Goal: Information Seeking & Learning: Compare options

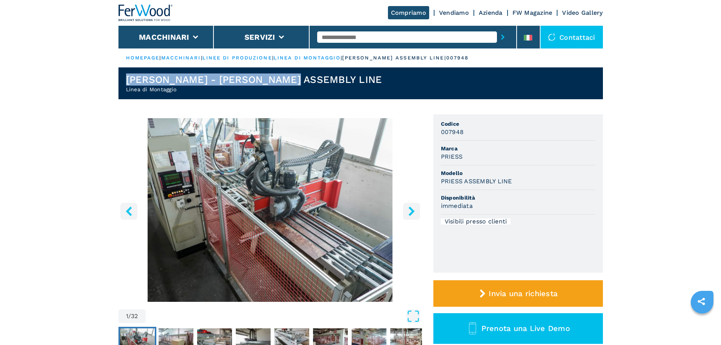
click at [192, 85] on h1 "PRIESS - PRIESS ASSEMBLY LINE" at bounding box center [254, 79] width 256 height 12
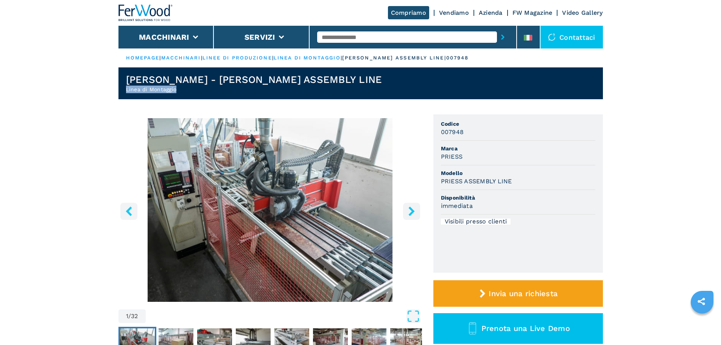
drag, startPoint x: 167, startPoint y: 87, endPoint x: 114, endPoint y: 86, distance: 53.4
copy h2 "Linea di Montaggio"
click at [355, 39] on input "text" at bounding box center [407, 36] width 180 height 11
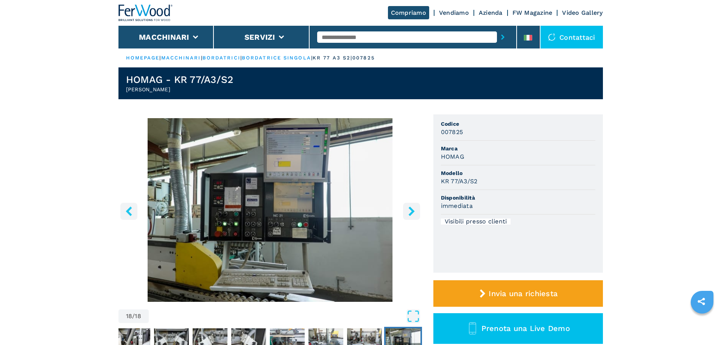
drag, startPoint x: 312, startPoint y: 3, endPoint x: 298, endPoint y: 20, distance: 22.3
click at [376, 40] on input "text" at bounding box center [407, 36] width 180 height 11
type input "******"
click at [497, 28] on button "submit-button" at bounding box center [503, 36] width 12 height 17
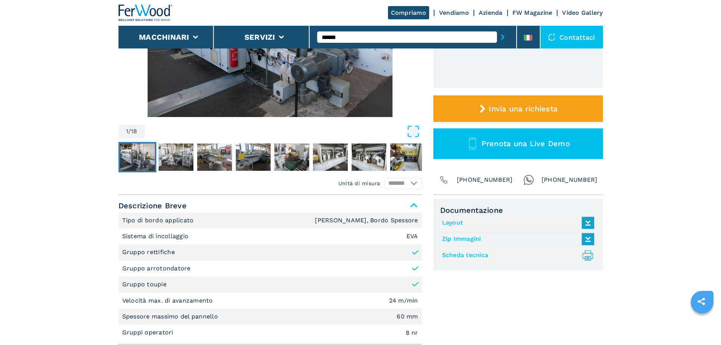
scroll to position [189, 0]
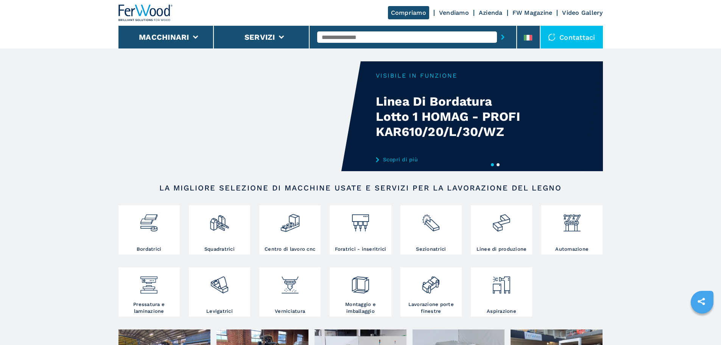
drag, startPoint x: 0, startPoint y: 0, endPoint x: 323, endPoint y: 36, distance: 325.4
click at [323, 36] on input "text" at bounding box center [407, 36] width 180 height 11
click at [538, 34] on li at bounding box center [528, 37] width 23 height 23
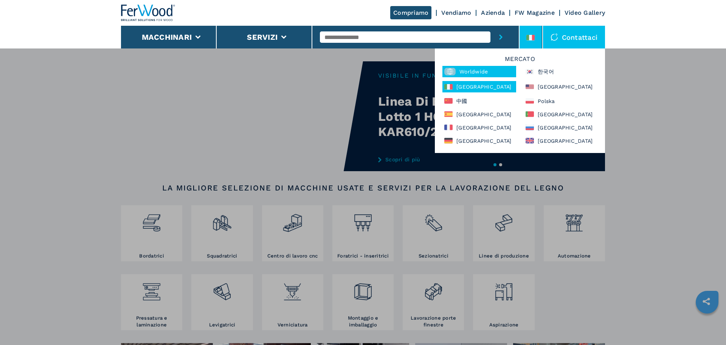
click at [496, 72] on div "Worldwide" at bounding box center [480, 71] width 74 height 11
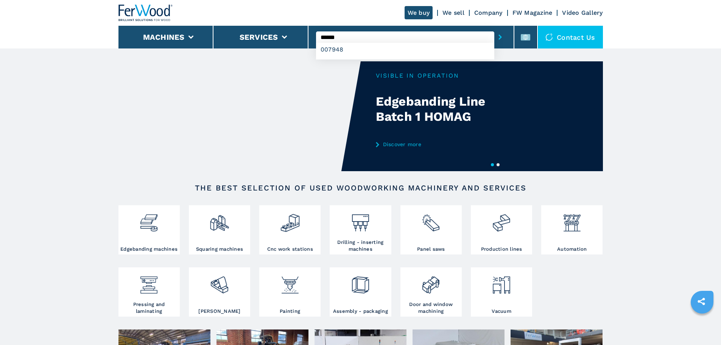
type input "******"
click at [494, 28] on button "submit-button" at bounding box center [500, 36] width 12 height 17
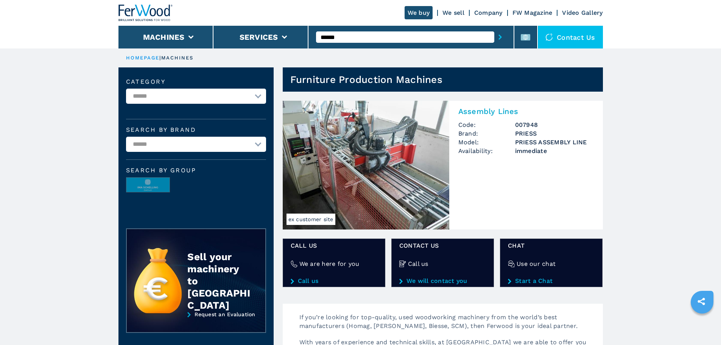
click at [408, 161] on img at bounding box center [366, 165] width 166 height 129
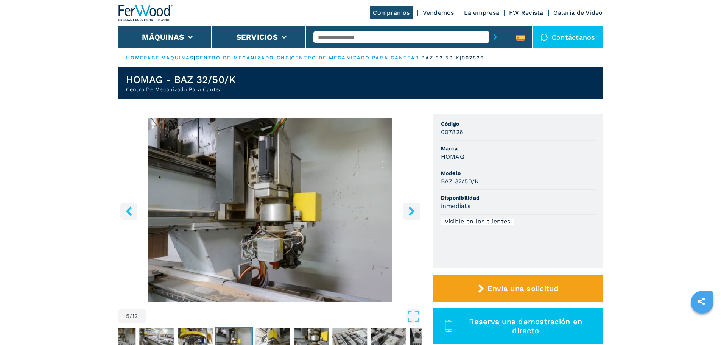
click at [369, 34] on input "text" at bounding box center [401, 36] width 176 height 11
type input "******"
click at [489, 28] on button "submit-button" at bounding box center [495, 36] width 12 height 17
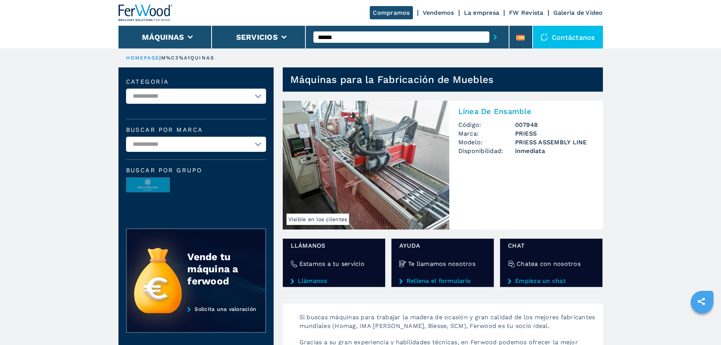
click at [374, 158] on img at bounding box center [366, 165] width 166 height 129
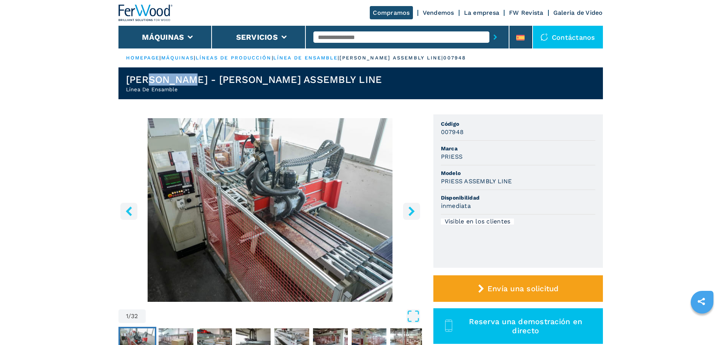
drag, startPoint x: 185, startPoint y: 84, endPoint x: 147, endPoint y: 84, distance: 37.8
click at [147, 84] on h1 "[PERSON_NAME] ASSEMBLY LINE" at bounding box center [254, 79] width 256 height 12
click at [175, 85] on h1 "[PERSON_NAME] ASSEMBLY LINE" at bounding box center [254, 79] width 256 height 12
drag, startPoint x: 180, startPoint y: 90, endPoint x: 115, endPoint y: 90, distance: 65.1
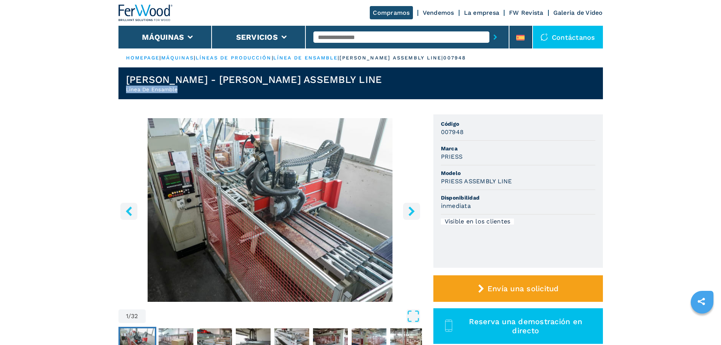
copy h2 "Línea De Ensamble"
click at [294, 83] on header "PRIESS - PRIESS ASSEMBLY LINE Línea De Ensamble" at bounding box center [360, 83] width 484 height 32
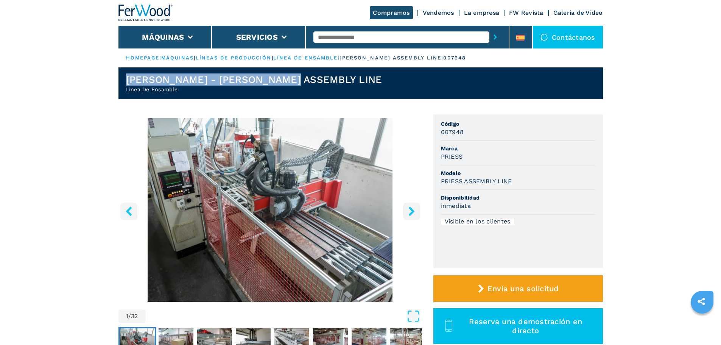
drag, startPoint x: 294, startPoint y: 78, endPoint x: 112, endPoint y: 80, distance: 182.7
copy h1 "[PERSON_NAME] ASSEMBLY LINE"
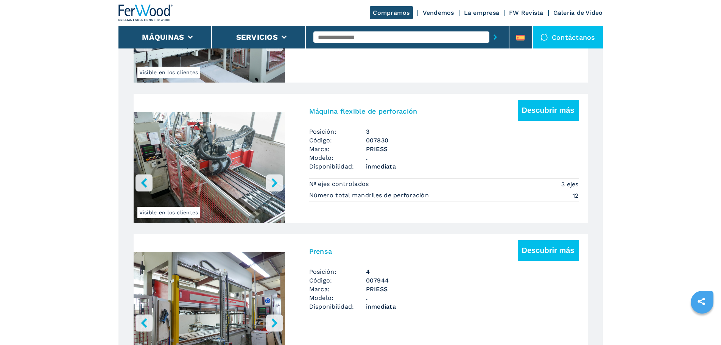
scroll to position [757, 0]
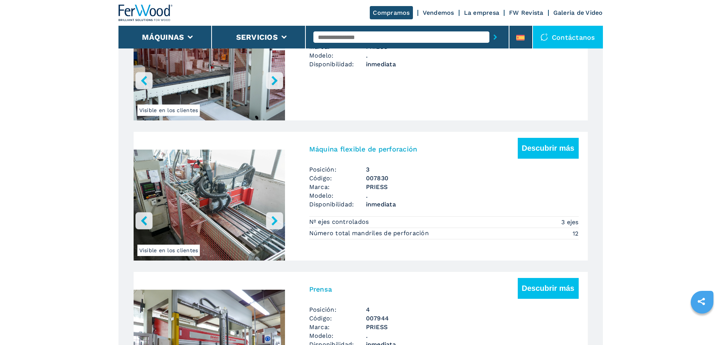
click at [267, 182] on img "Go to Slide 1" at bounding box center [209, 206] width 151 height 142
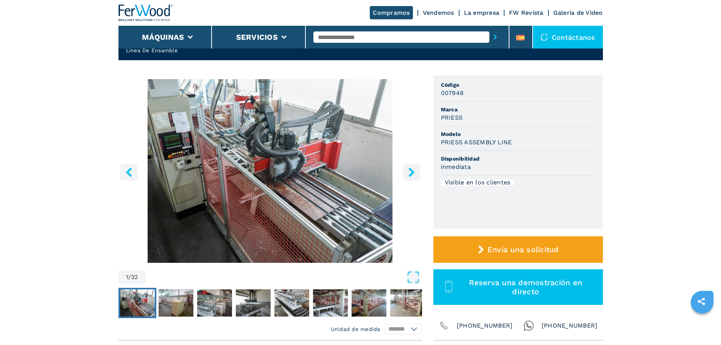
scroll to position [38, 0]
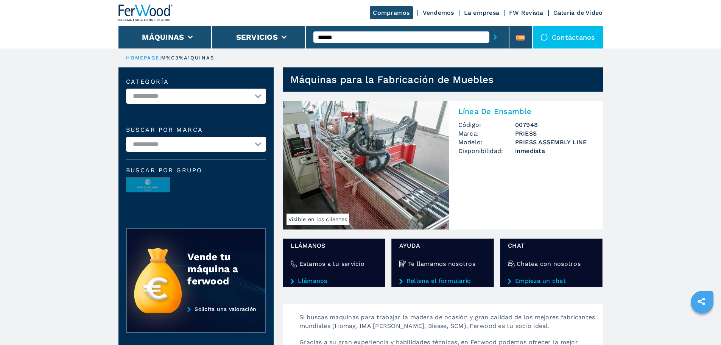
click at [389, 193] on img at bounding box center [366, 165] width 166 height 129
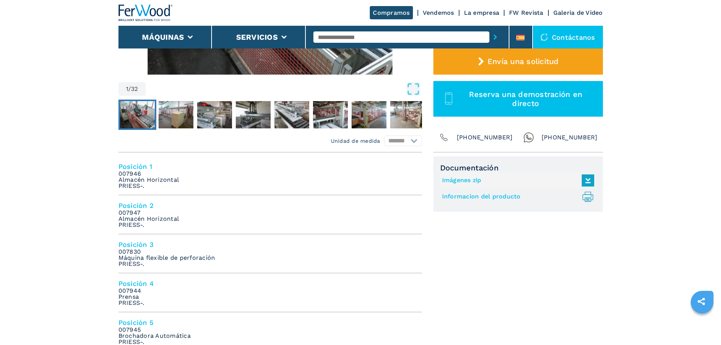
scroll to position [303, 0]
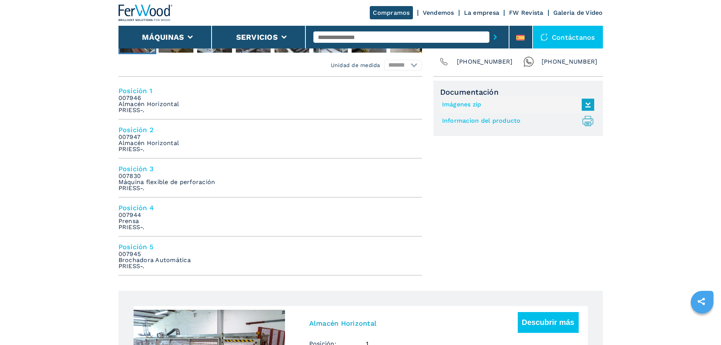
drag, startPoint x: 140, startPoint y: 167, endPoint x: 134, endPoint y: 171, distance: 7.3
click at [134, 171] on h4 "Posición 3" at bounding box center [269, 168] width 303 height 9
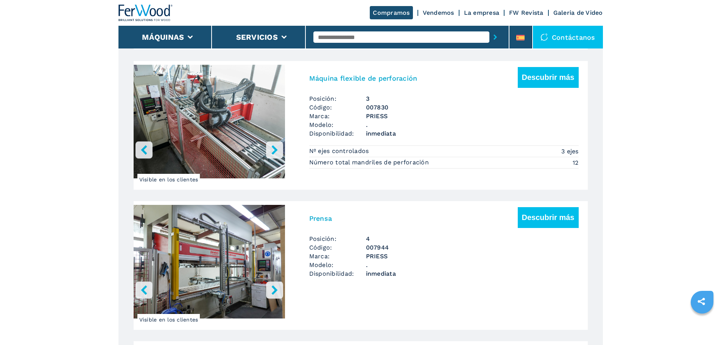
scroll to position [831, 0]
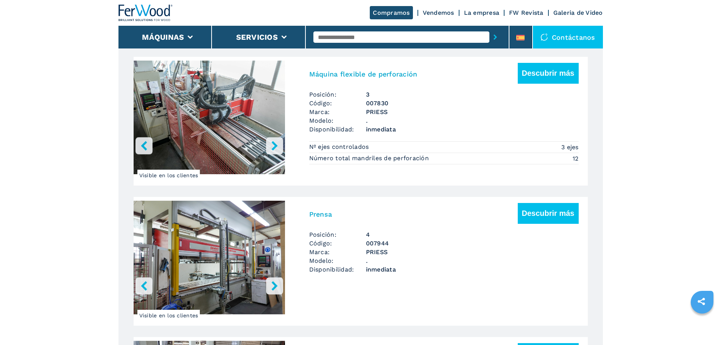
click at [205, 128] on img "Go to Slide 1" at bounding box center [209, 117] width 151 height 113
drag, startPoint x: 205, startPoint y: 128, endPoint x: 399, endPoint y: 95, distance: 197.3
click at [399, 90] on div "Máquina flexible de perforación Descubrir más" at bounding box center [443, 76] width 269 height 27
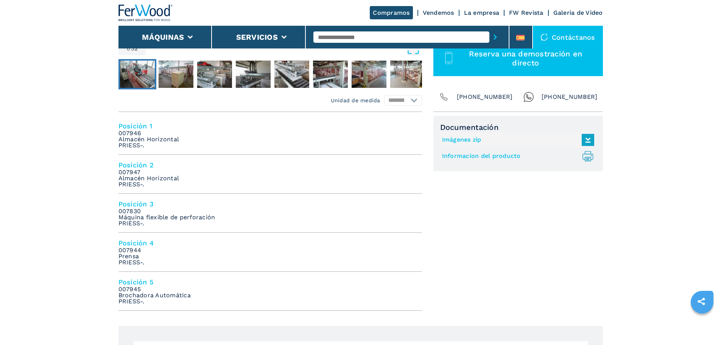
scroll to position [265, 0]
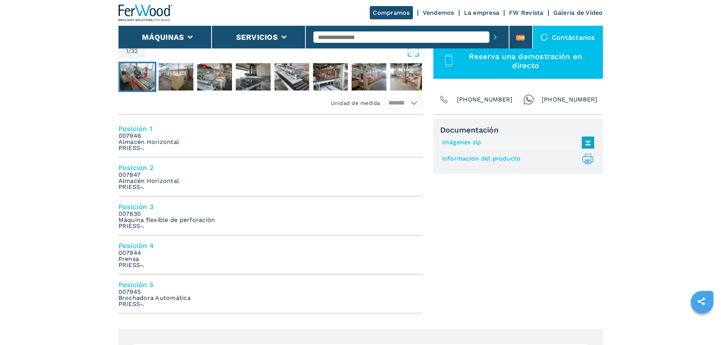
click at [160, 217] on em "007830 Máquina flexible de perforación PRIESS-." at bounding box center [166, 220] width 97 height 18
click at [131, 208] on h4 "Posición 3" at bounding box center [269, 206] width 303 height 9
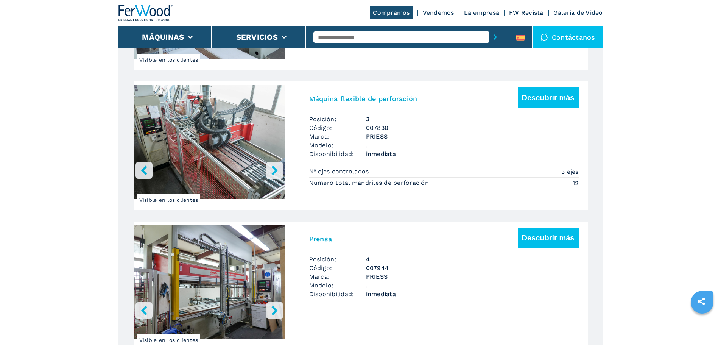
scroll to position [831, 0]
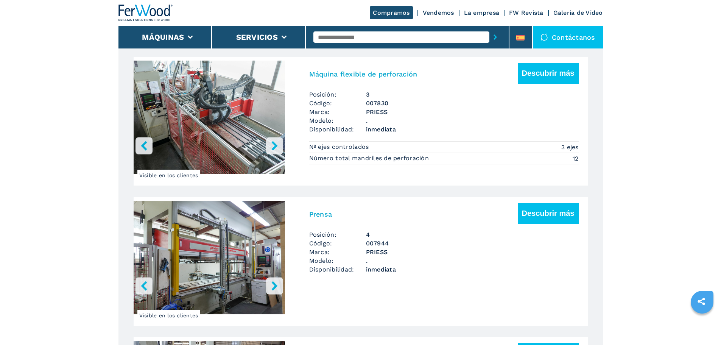
click at [232, 142] on img "Go to Slide 1" at bounding box center [209, 117] width 151 height 113
click at [333, 82] on div "Máquina flexible de perforación Descubrir más" at bounding box center [443, 76] width 269 height 27
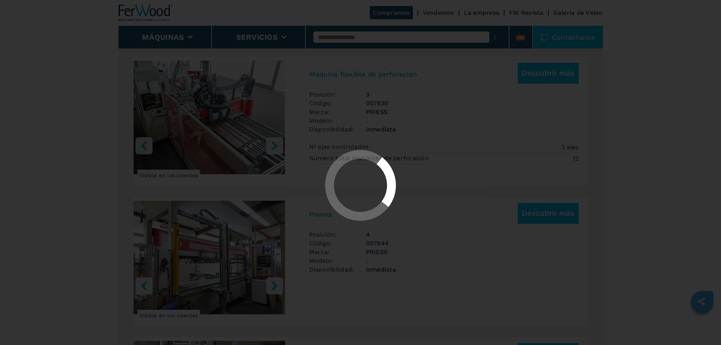
scroll to position [0, 0]
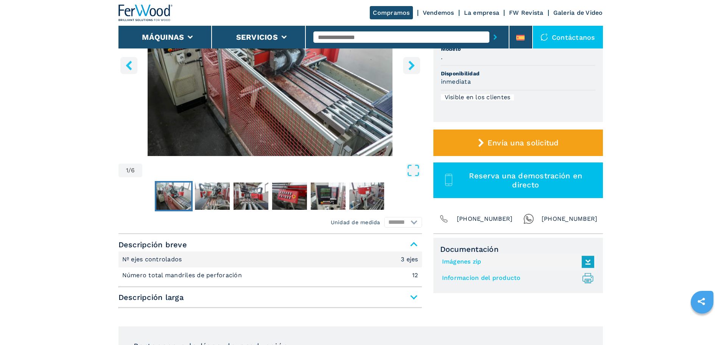
scroll to position [189, 0]
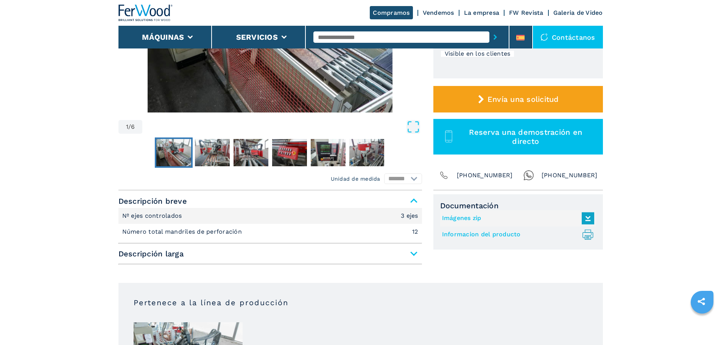
click at [173, 251] on span "Descripción larga" at bounding box center [269, 254] width 303 height 14
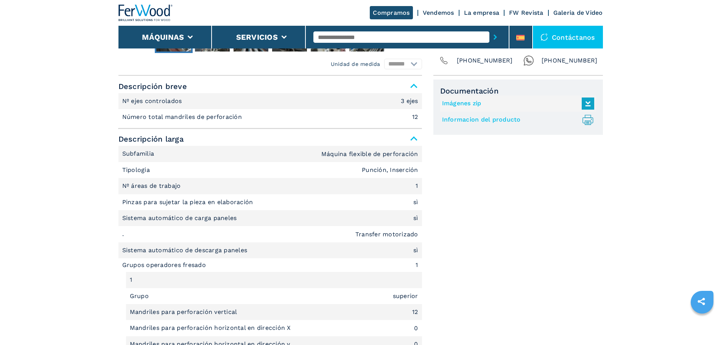
scroll to position [303, 0]
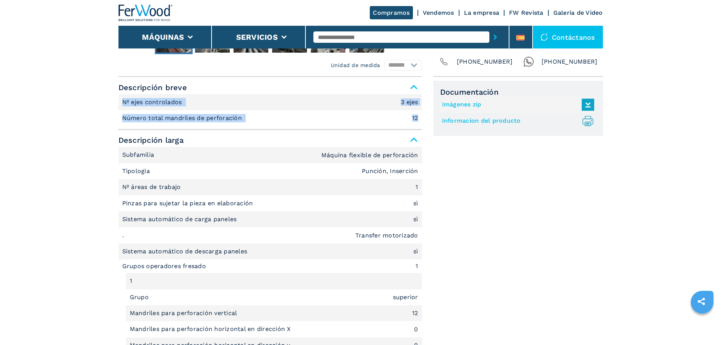
drag, startPoint x: 425, startPoint y: 120, endPoint x: 118, endPoint y: 100, distance: 308.2
copy ul "Nº ejes controlados 3 ejes Número total mandriles de perforación 12"
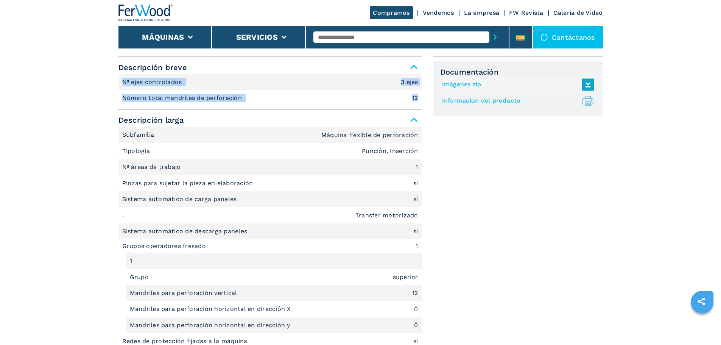
scroll to position [340, 0]
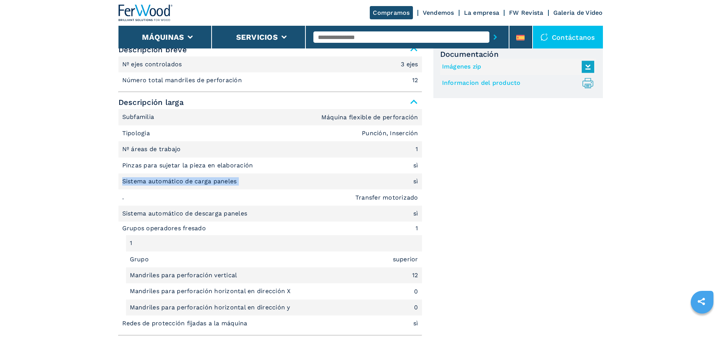
drag, startPoint x: 264, startPoint y: 179, endPoint x: 108, endPoint y: 176, distance: 155.5
copy p "Sistema automático de carga paneles"
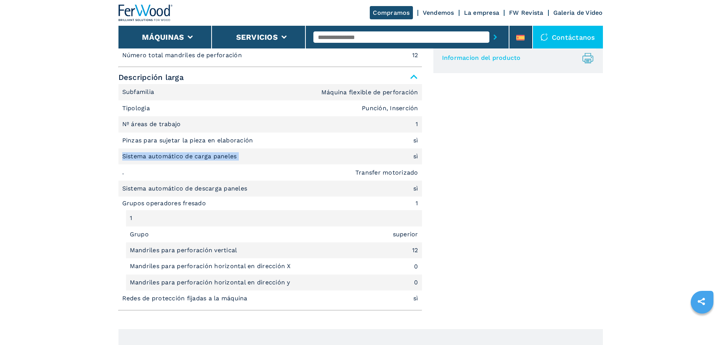
scroll to position [378, 0]
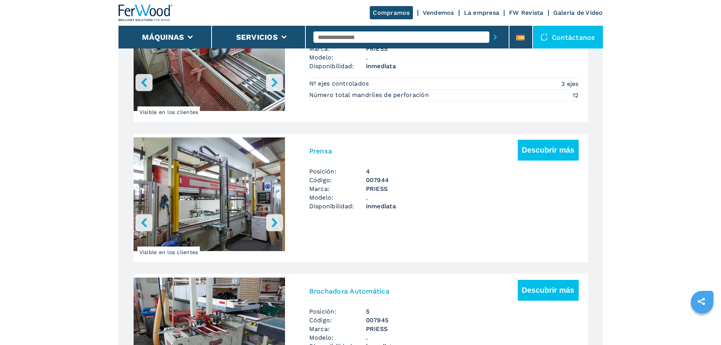
scroll to position [908, 0]
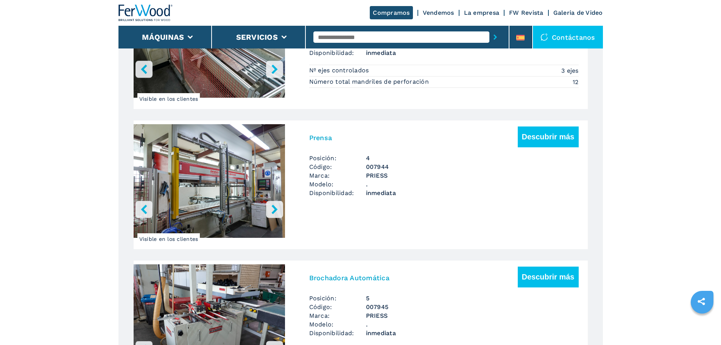
click at [205, 155] on img "Go to Slide 1" at bounding box center [209, 180] width 151 height 113
click at [316, 140] on h3 "Prensa" at bounding box center [320, 137] width 23 height 9
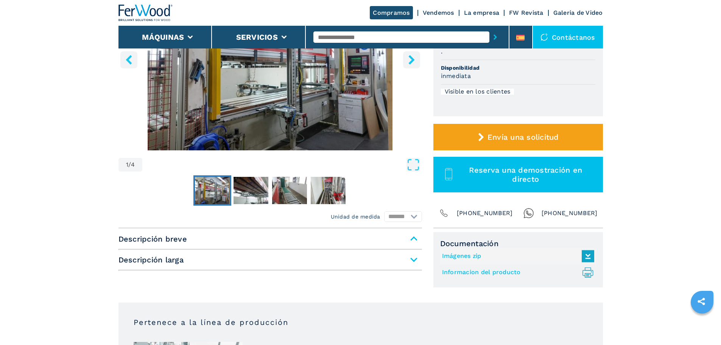
scroll to position [189, 0]
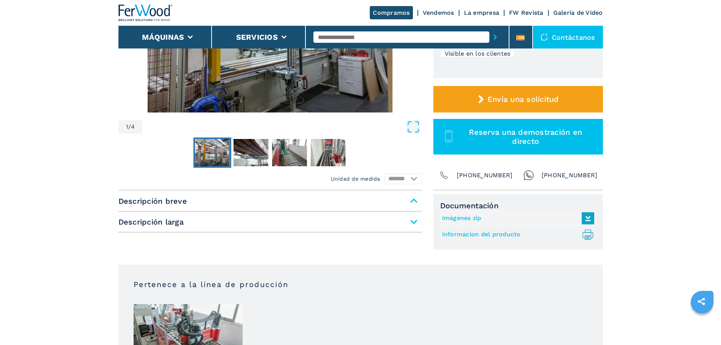
click at [233, 202] on span "Descripción breve" at bounding box center [269, 201] width 303 height 14
click at [399, 207] on span "Descripción breve" at bounding box center [269, 201] width 303 height 14
click at [406, 205] on span "Descripción breve" at bounding box center [269, 201] width 303 height 14
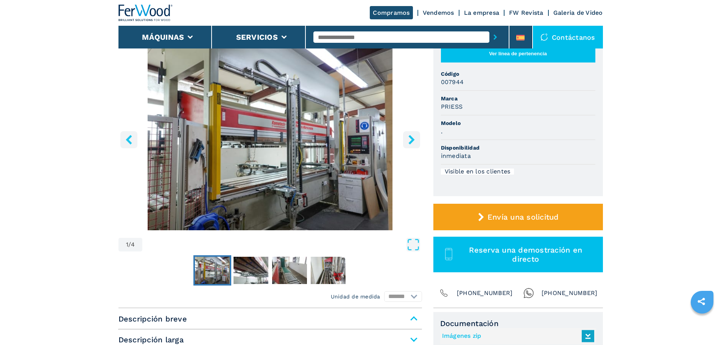
scroll to position [76, 0]
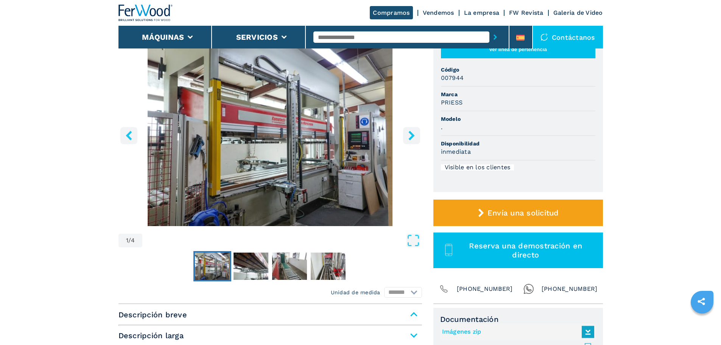
click at [196, 329] on span "Descripción larga" at bounding box center [269, 335] width 303 height 14
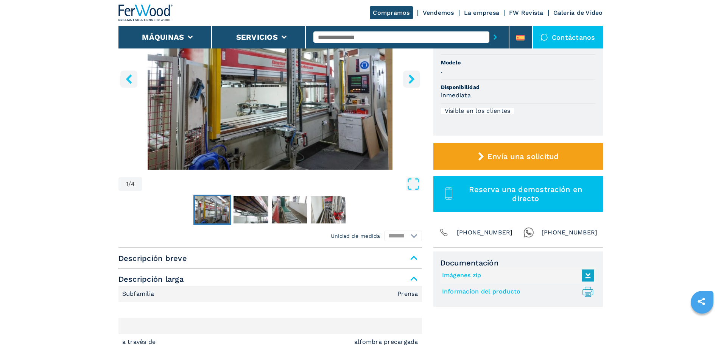
scroll to position [189, 0]
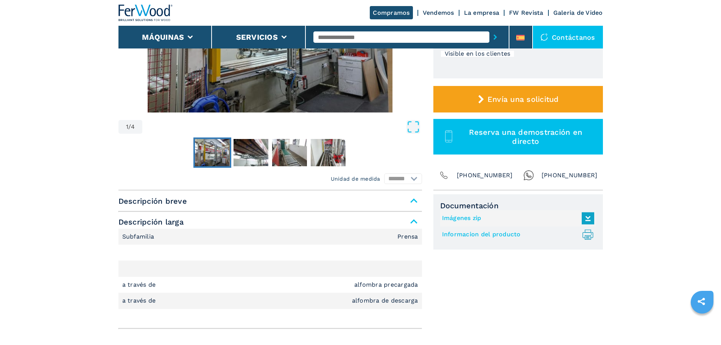
click at [179, 193] on div "Unidad de medida ******* ******** Descripción breve Descripción larga Subfamili…" at bounding box center [360, 260] width 484 height 141
click at [319, 202] on span "Descripción breve" at bounding box center [269, 201] width 303 height 14
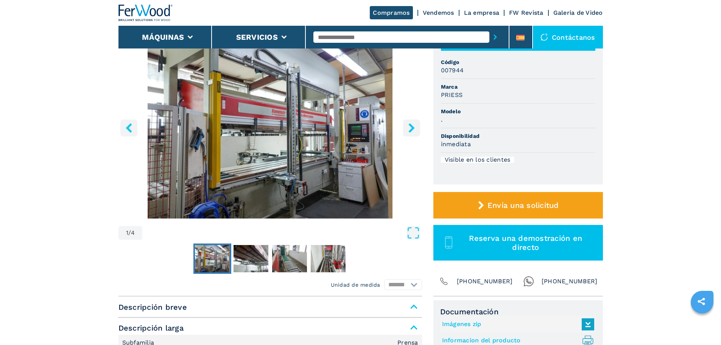
scroll to position [151, 0]
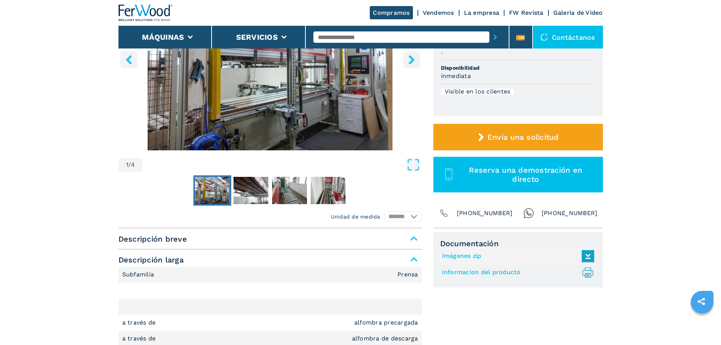
drag, startPoint x: 273, startPoint y: 225, endPoint x: 268, endPoint y: 222, distance: 6.1
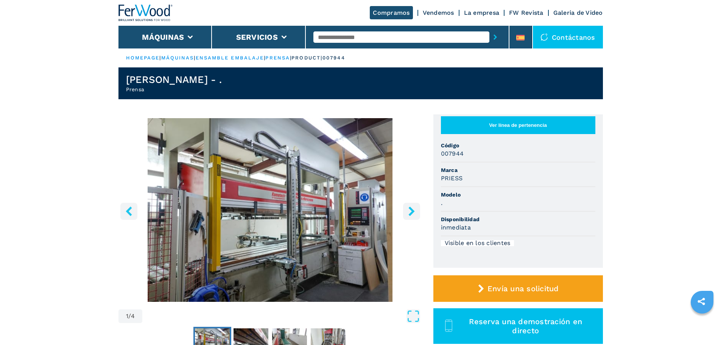
scroll to position [24, 0]
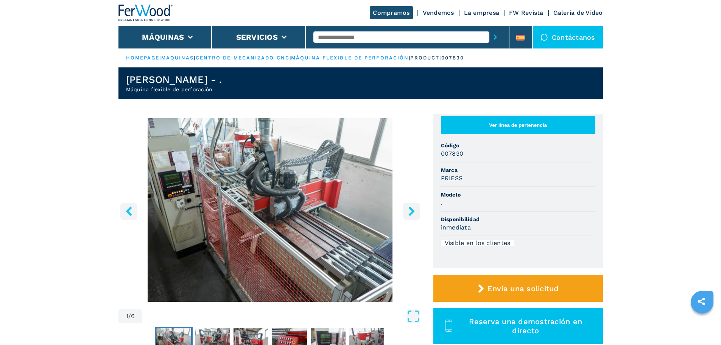
click at [398, 40] on input "text" at bounding box center [401, 36] width 176 height 11
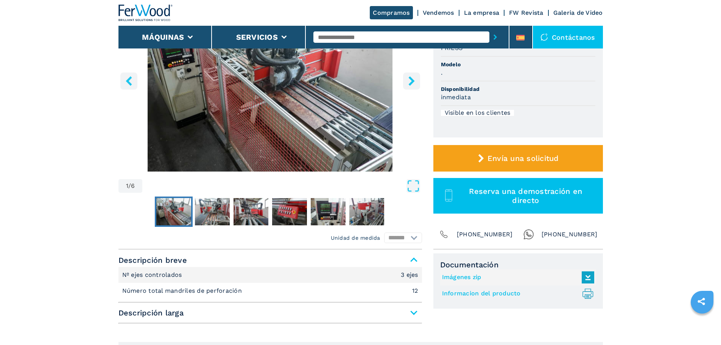
scroll to position [113, 0]
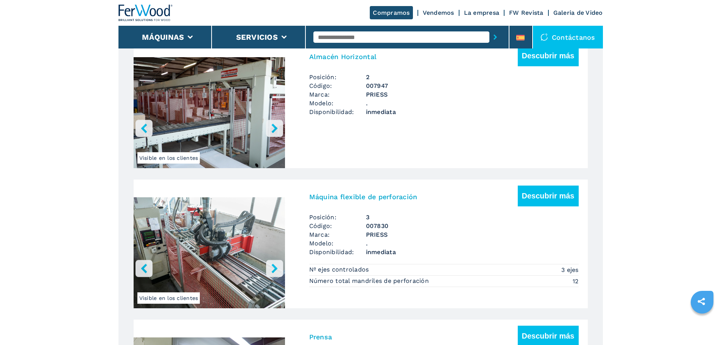
scroll to position [832, 0]
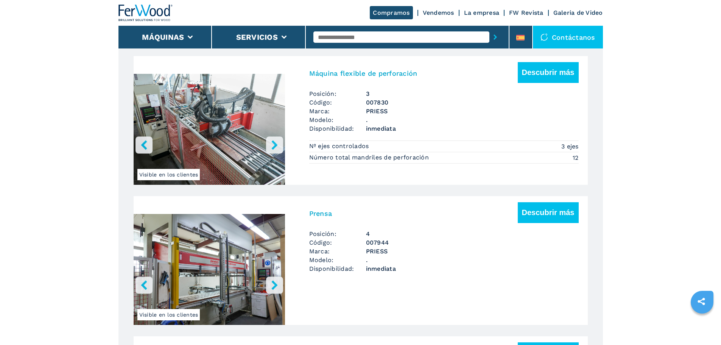
click at [243, 162] on img "Go to Slide 1" at bounding box center [209, 131] width 151 height 142
click at [262, 90] on img "Go to Slide 1" at bounding box center [209, 131] width 151 height 142
click at [193, 82] on img "Go to Slide 1" at bounding box center [209, 131] width 151 height 142
click at [384, 72] on h3 "Máquina flexible de perforación" at bounding box center [363, 73] width 108 height 9
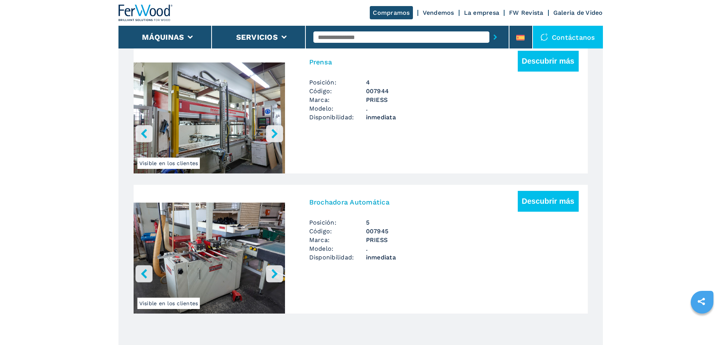
scroll to position [1021, 0]
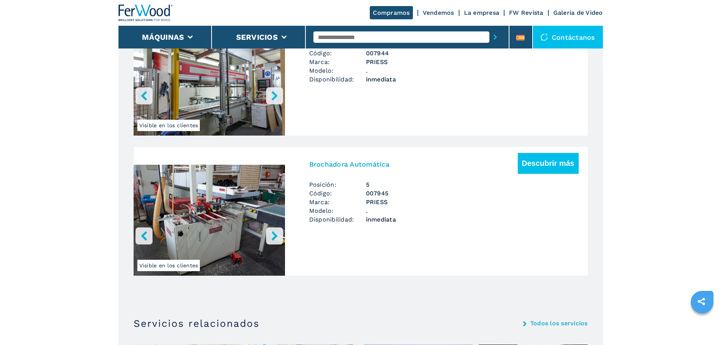
click at [260, 184] on img "Go to Slide 1" at bounding box center [209, 222] width 151 height 142
click at [358, 168] on h3 "Brochadora Automática" at bounding box center [349, 164] width 80 height 9
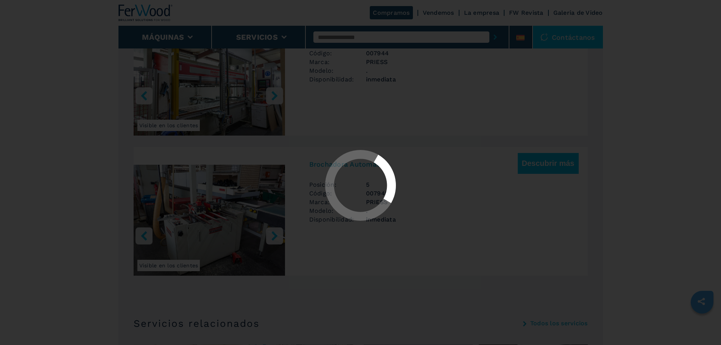
scroll to position [0, 0]
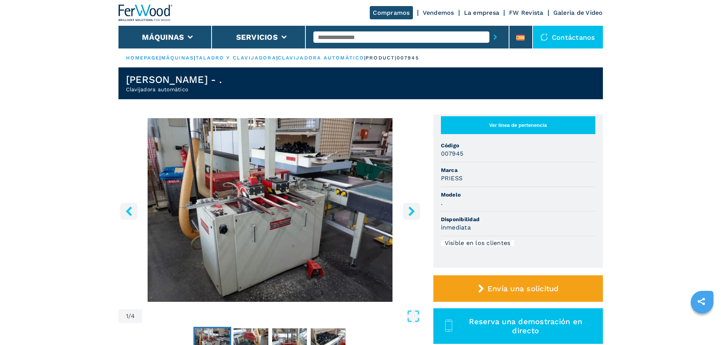
drag, startPoint x: 221, startPoint y: 126, endPoint x: 182, endPoint y: 123, distance: 39.1
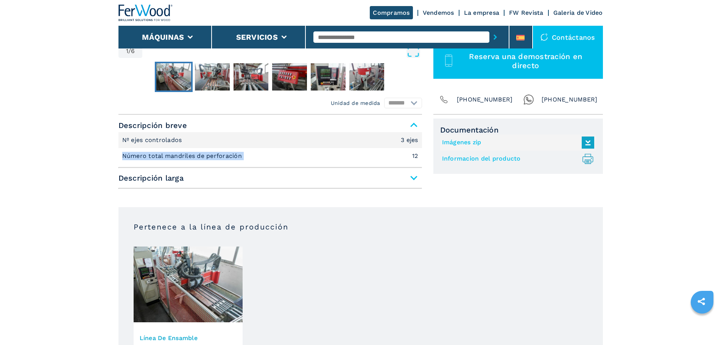
drag, startPoint x: 255, startPoint y: 163, endPoint x: 107, endPoint y: 155, distance: 148.1
copy p "Número total mandriles de perforación"
click at [196, 179] on span "Descripción larga" at bounding box center [269, 178] width 303 height 14
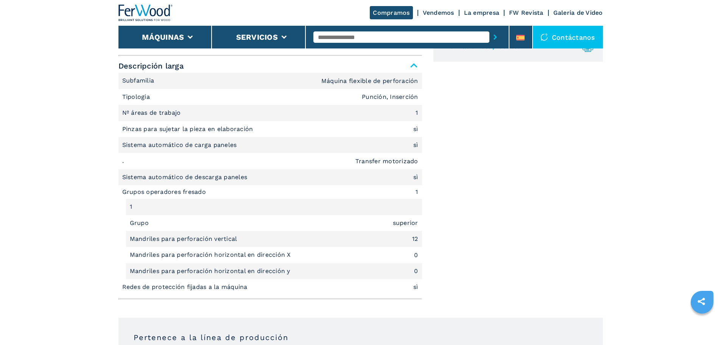
scroll to position [378, 0]
drag, startPoint x: 210, startPoint y: 189, endPoint x: 123, endPoint y: 188, distance: 87.0
click at [123, 188] on li "Grupos operadores fresado 1" at bounding box center [269, 190] width 303 height 14
copy li "Grupos operadores fresado"
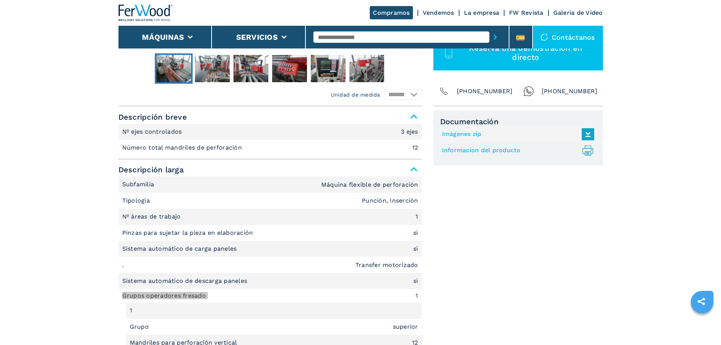
scroll to position [340, 0]
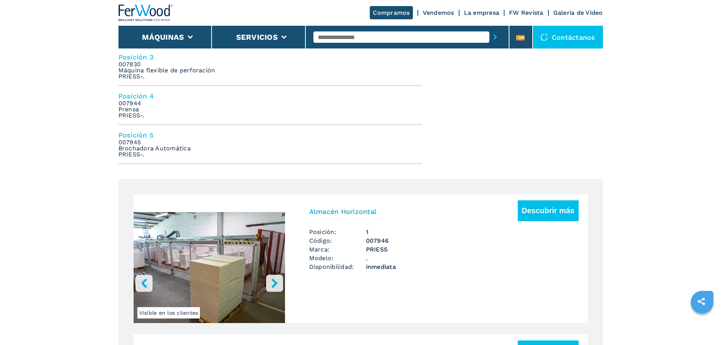
scroll to position [416, 0]
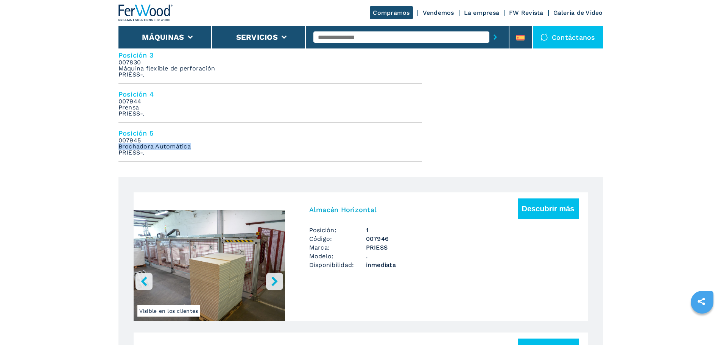
drag, startPoint x: 190, startPoint y: 146, endPoint x: 108, endPoint y: 145, distance: 81.7
copy em "Brochadora Automática"
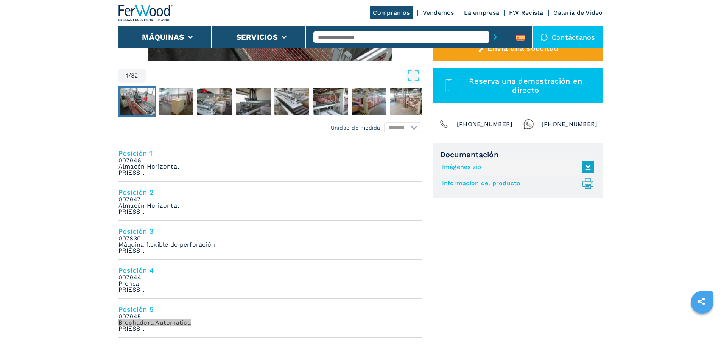
scroll to position [227, 0]
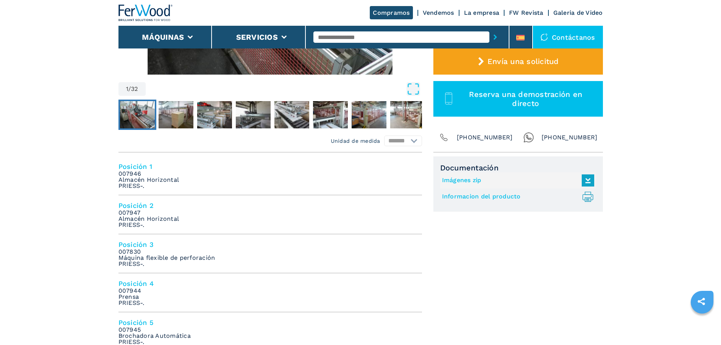
click at [135, 169] on h4 "Posición 1" at bounding box center [269, 166] width 303 height 9
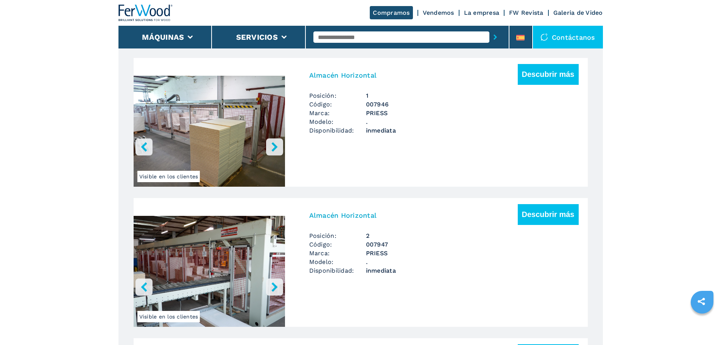
scroll to position [552, 0]
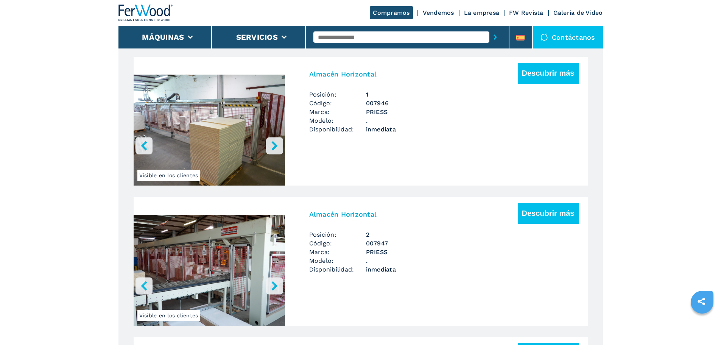
click at [192, 148] on img "Go to Slide 1" at bounding box center [209, 132] width 151 height 142
click at [252, 129] on img "Go to Slide 1" at bounding box center [209, 132] width 151 height 142
click at [311, 78] on h3 "Almacén Horizontal" at bounding box center [343, 74] width 68 height 9
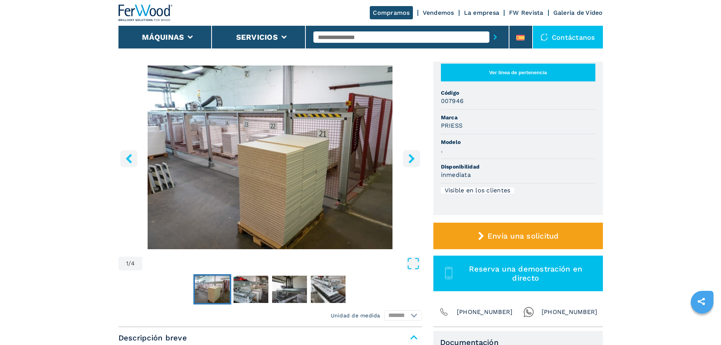
scroll to position [113, 0]
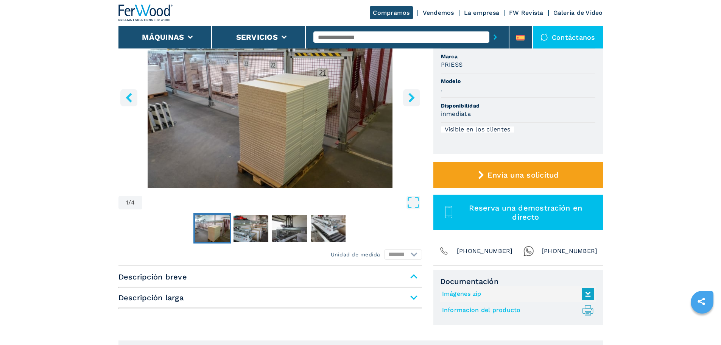
click at [285, 292] on span "Descripción larga" at bounding box center [269, 298] width 303 height 14
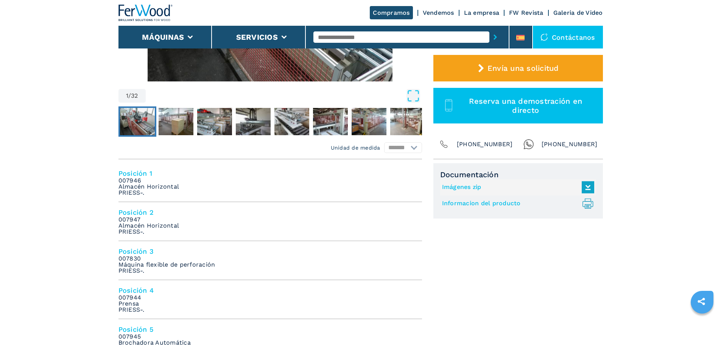
scroll to position [227, 0]
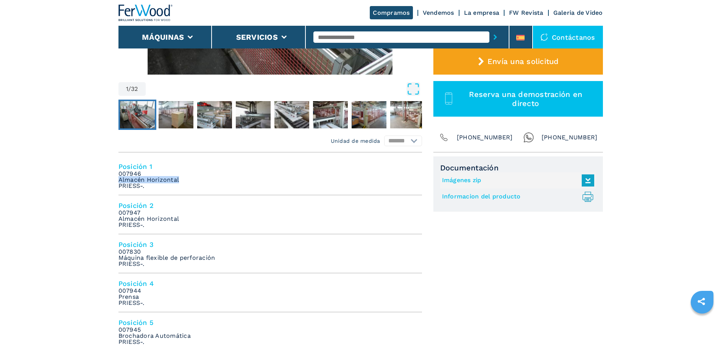
drag, startPoint x: 183, startPoint y: 181, endPoint x: 92, endPoint y: 180, distance: 91.6
copy em "Almacén Horizontal"
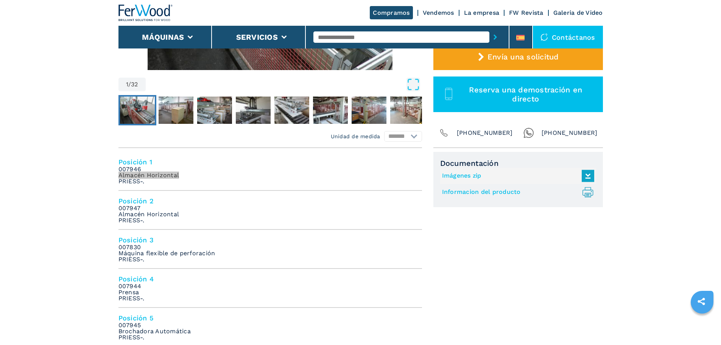
scroll to position [303, 0]
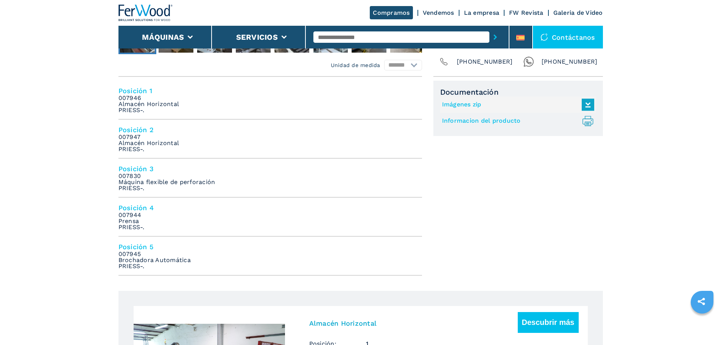
click at [150, 170] on h4 "Posición 3" at bounding box center [269, 168] width 303 height 9
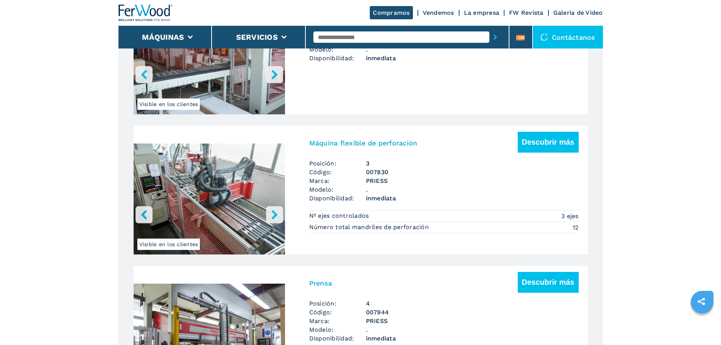
scroll to position [831, 0]
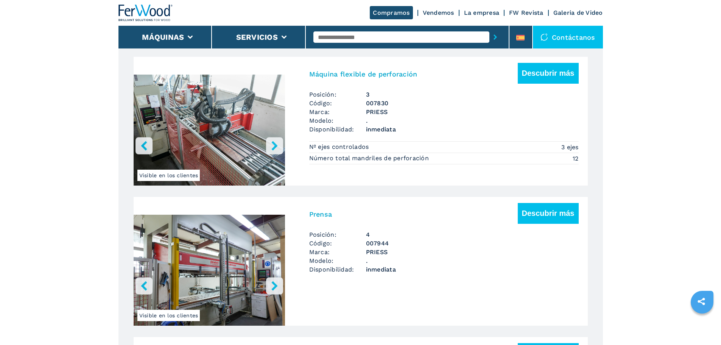
click at [230, 134] on img "Go to Slide 1" at bounding box center [209, 132] width 151 height 142
click at [357, 83] on div "Máquina flexible de perforación Descubrir más" at bounding box center [443, 76] width 269 height 27
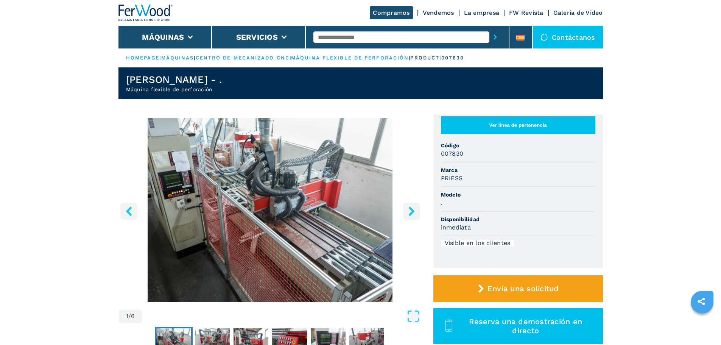
click at [335, 38] on input "text" at bounding box center [401, 36] width 176 height 11
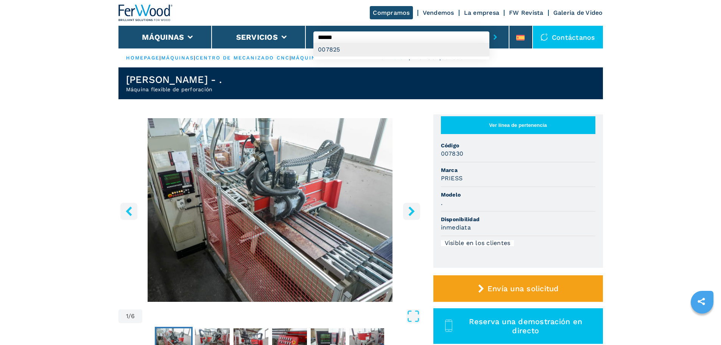
type input "******"
click at [338, 48] on div "007825" at bounding box center [401, 50] width 176 height 14
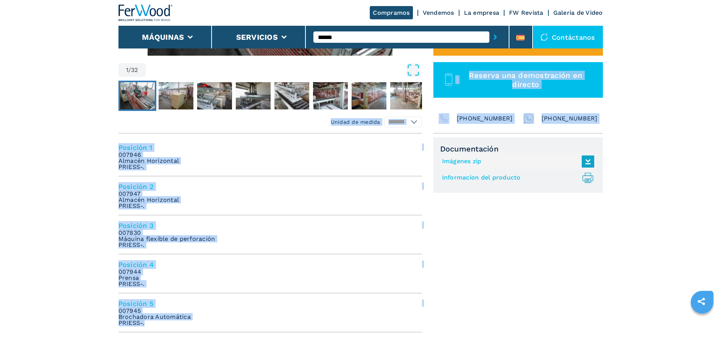
scroll to position [189, 0]
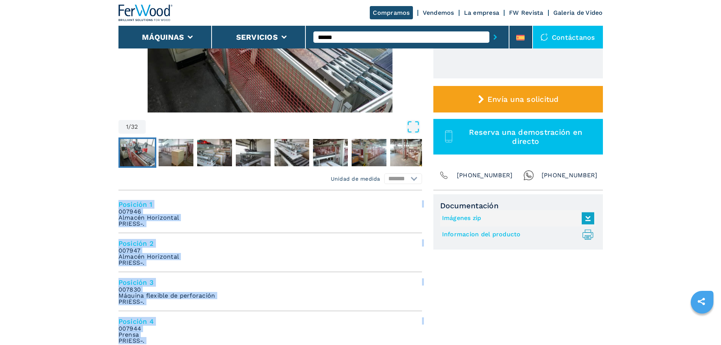
drag, startPoint x: 161, startPoint y: 233, endPoint x: 103, endPoint y: 205, distance: 64.8
copy ul "Posición 1 007946 Almacén Horizontal PRIESS-. Posición 2 007947 Almacén Horizon…"
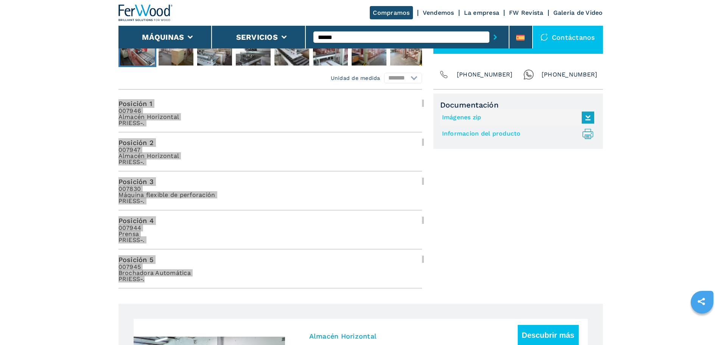
scroll to position [303, 0]
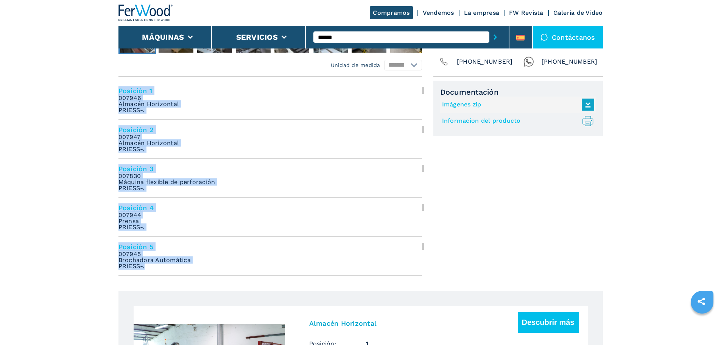
click at [168, 184] on em "007830 Máquina flexible de perforación PRIESS-." at bounding box center [166, 182] width 97 height 18
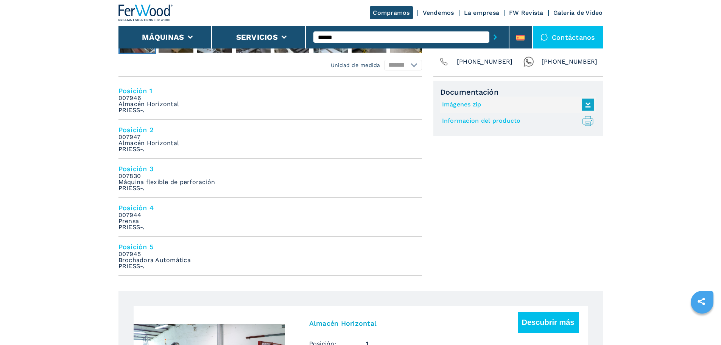
click at [141, 169] on h4 "Posición 3" at bounding box center [269, 168] width 303 height 9
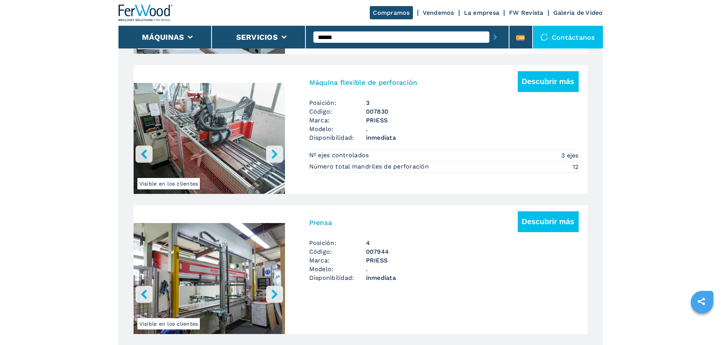
scroll to position [831, 0]
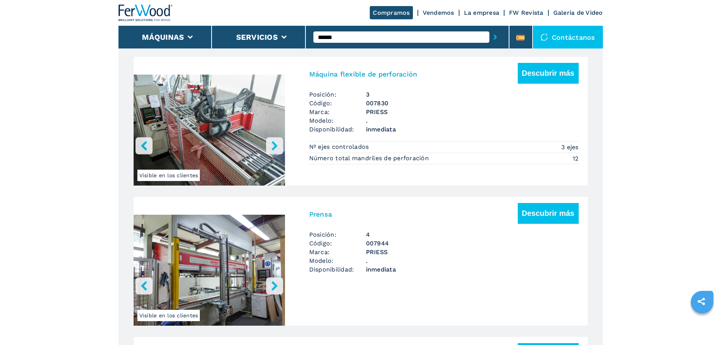
click at [215, 106] on img "Go to Slide 1" at bounding box center [209, 132] width 151 height 142
click at [230, 98] on img "Go to Slide 1" at bounding box center [209, 132] width 151 height 142
click at [376, 82] on div "Máquina flexible de perforación Descubrir más" at bounding box center [443, 76] width 269 height 27
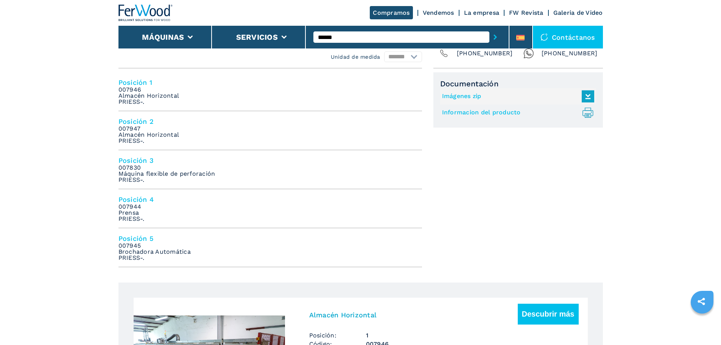
scroll to position [265, 0]
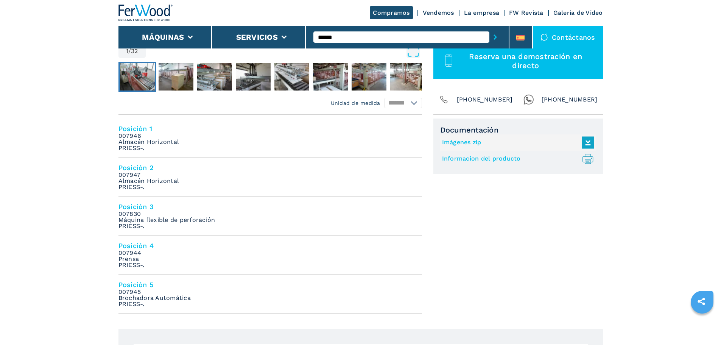
click at [132, 131] on h4 "Posición 1" at bounding box center [269, 128] width 303 height 9
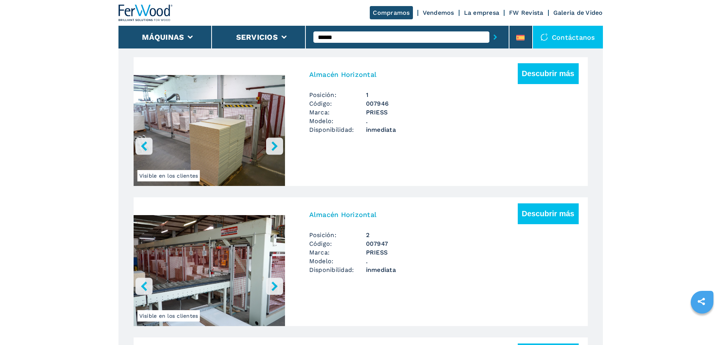
scroll to position [552, 0]
click at [237, 141] on img "Go to Slide 1" at bounding box center [209, 132] width 151 height 142
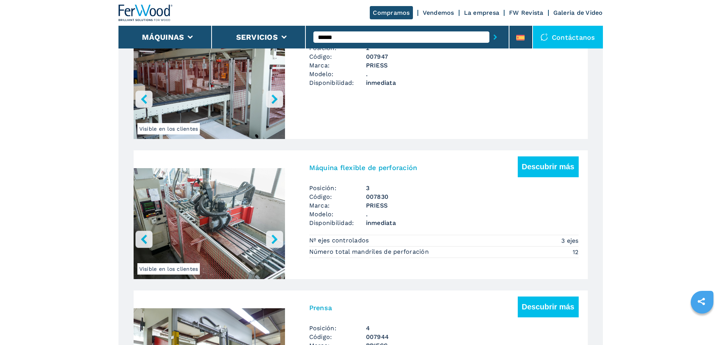
scroll to position [741, 0]
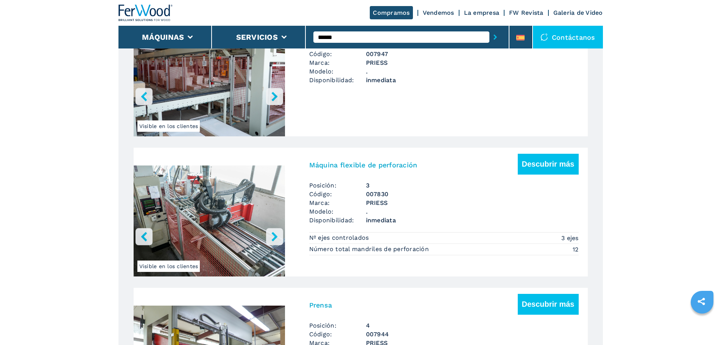
click at [221, 224] on img "Go to Slide 1" at bounding box center [209, 222] width 151 height 142
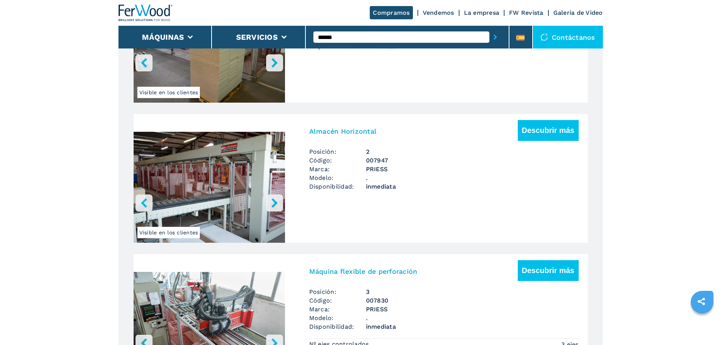
scroll to position [627, 0]
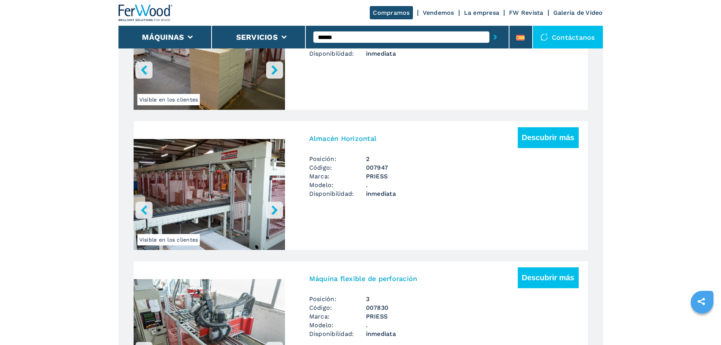
click at [362, 34] on input "******" at bounding box center [401, 36] width 176 height 11
click at [489, 28] on button "submit-button" at bounding box center [495, 36] width 12 height 17
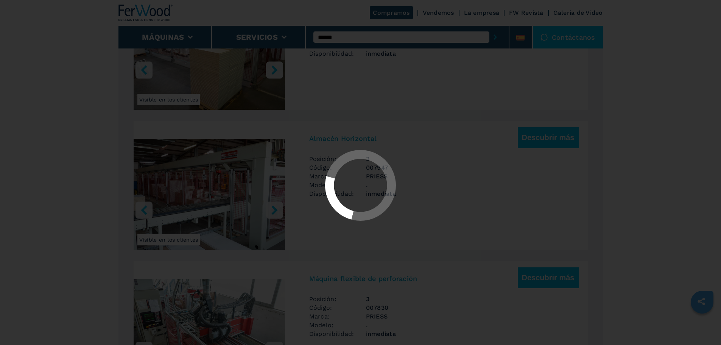
scroll to position [0, 0]
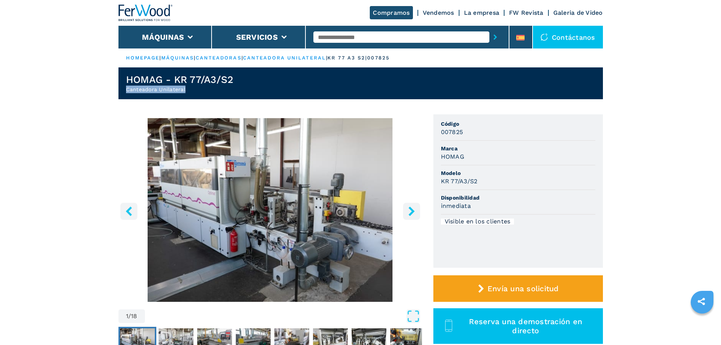
drag, startPoint x: 185, startPoint y: 88, endPoint x: 123, endPoint y: 95, distance: 62.5
click at [123, 95] on header "HOMAG - KR 77/A3/S2 Canteadora Unilateral" at bounding box center [360, 83] width 484 height 32
copy h2 "Canteadora Unilateral"
drag, startPoint x: 305, startPoint y: 76, endPoint x: 104, endPoint y: 74, distance: 200.9
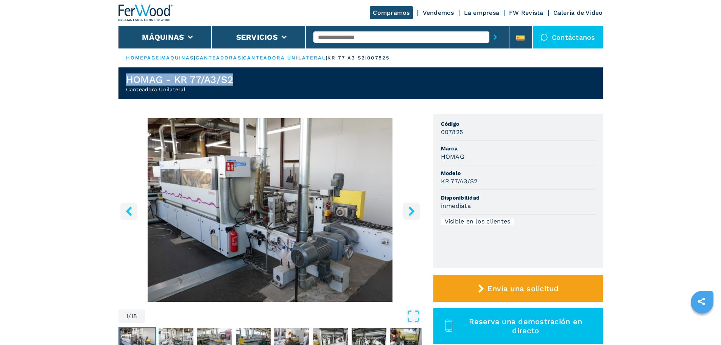
copy h1 "HOMAG - KR 77/A3/S2"
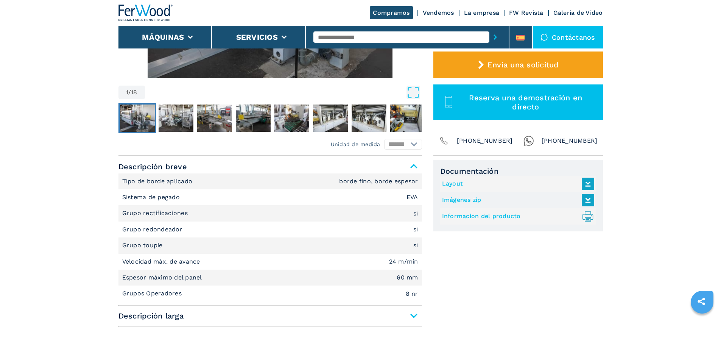
scroll to position [265, 0]
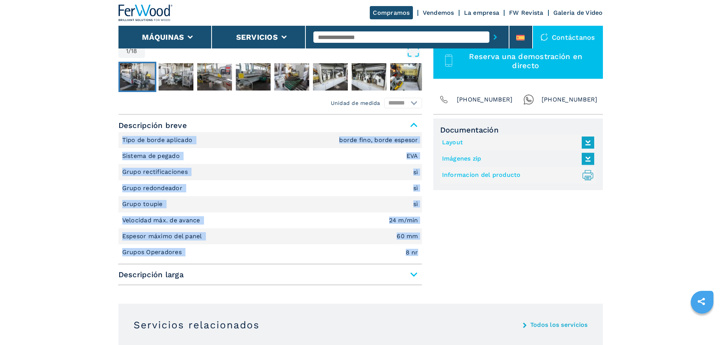
drag, startPoint x: 424, startPoint y: 254, endPoint x: 101, endPoint y: 137, distance: 343.7
click at [101, 137] on main "HOMEPAGE | máquinas | canteadoras | canteadora unilateral | kr 77 a3 s2 | 00782…" at bounding box center [360, 334] width 721 height 1199
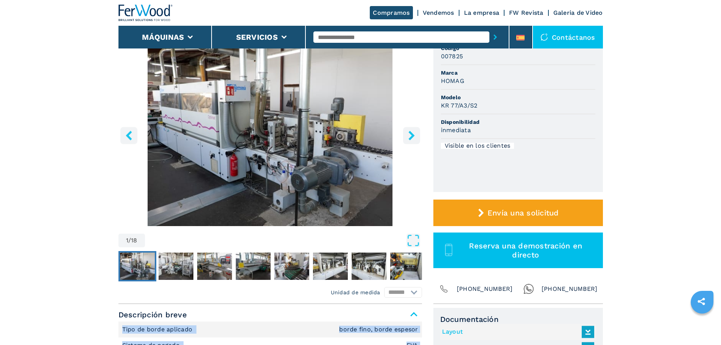
scroll to position [0, 0]
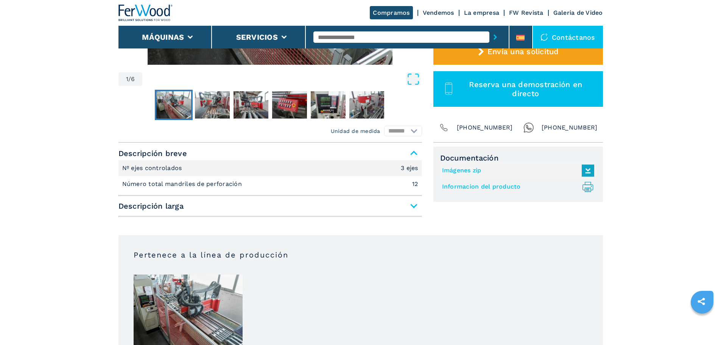
scroll to position [340, 0]
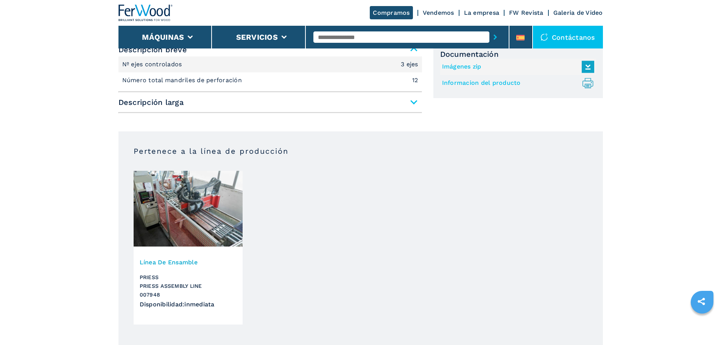
click at [185, 98] on span "Descripción larga" at bounding box center [269, 102] width 303 height 14
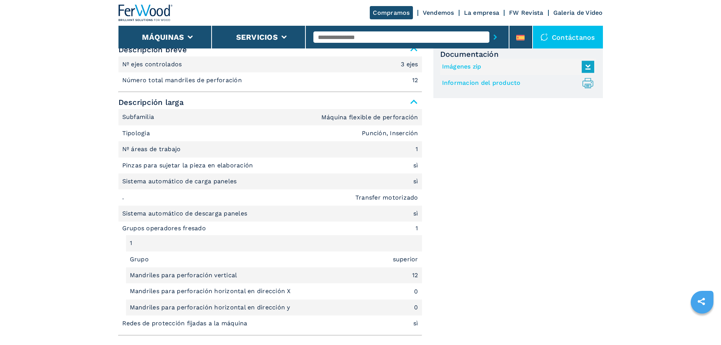
drag, startPoint x: 162, startPoint y: 288, endPoint x: 156, endPoint y: 284, distance: 7.0
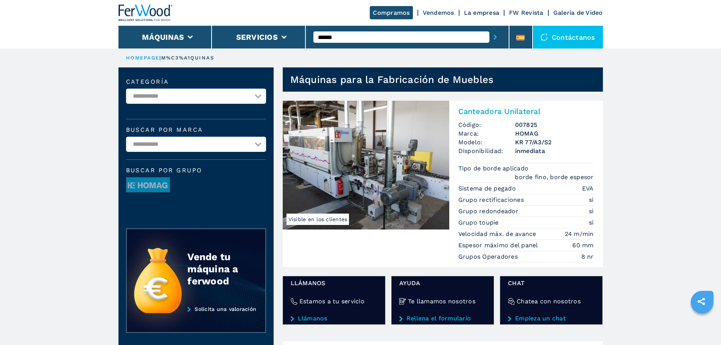
click at [356, 99] on section "Visible en los clientes Canteadora Unilateral Código: 007825 Marca: HOMAG Model…" at bounding box center [438, 215] width 329 height 246
click at [359, 124] on img at bounding box center [366, 165] width 166 height 129
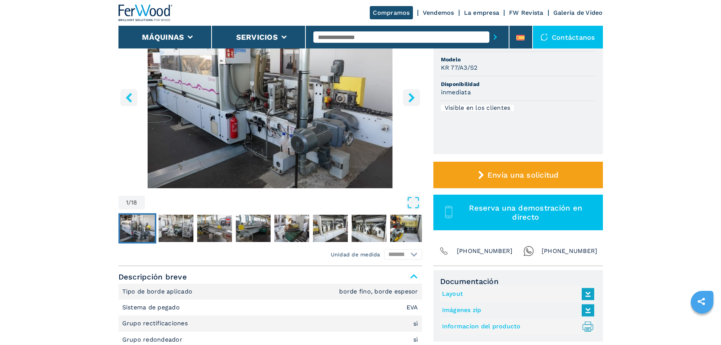
scroll to position [227, 0]
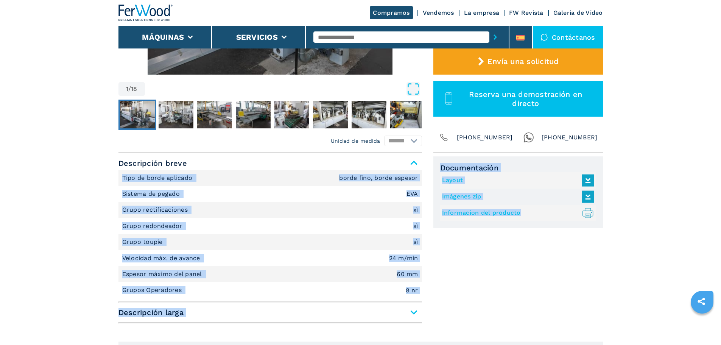
drag, startPoint x: 428, startPoint y: 292, endPoint x: 85, endPoint y: 181, distance: 360.6
click at [176, 224] on p "Grupo redondeador" at bounding box center [153, 226] width 62 height 8
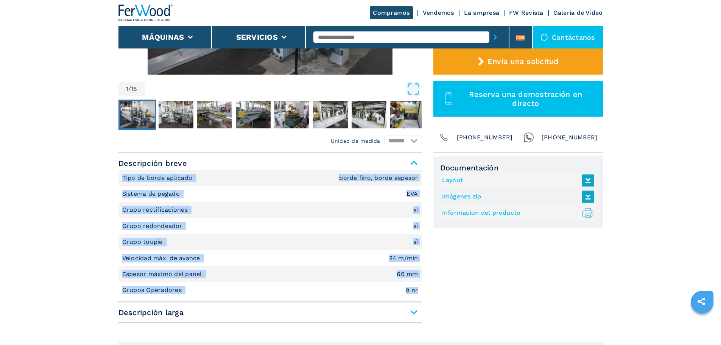
drag, startPoint x: 420, startPoint y: 288, endPoint x: 95, endPoint y: 174, distance: 344.7
copy ul "Tipo de borde aplicado borde fino, borde espesor Sistema de pegado EVA Grupo re…"
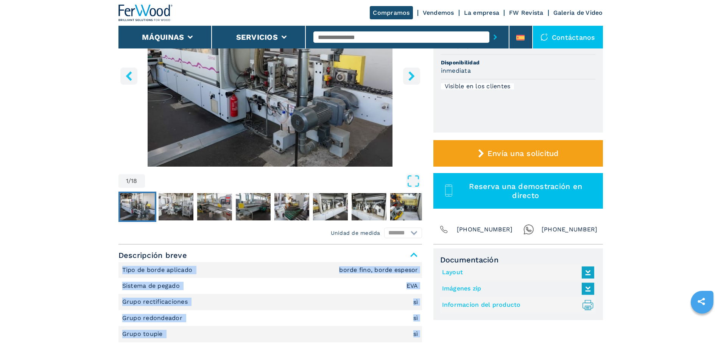
scroll to position [151, 0]
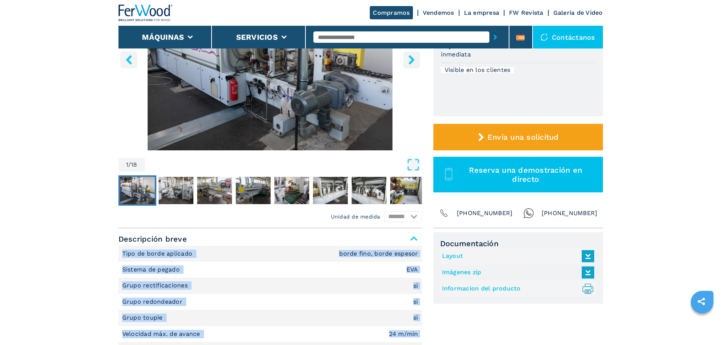
click at [256, 308] on li "Grupo redondeador sì" at bounding box center [269, 302] width 303 height 16
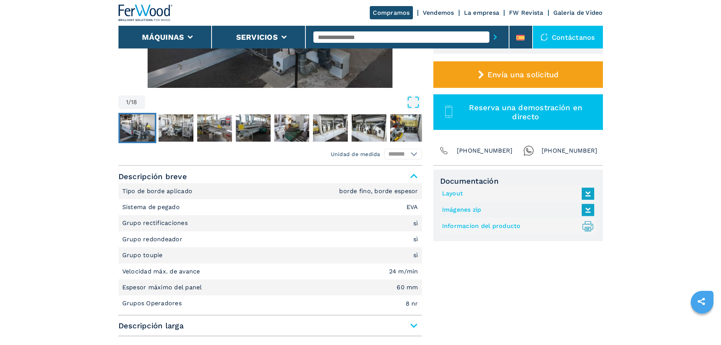
scroll to position [227, 0]
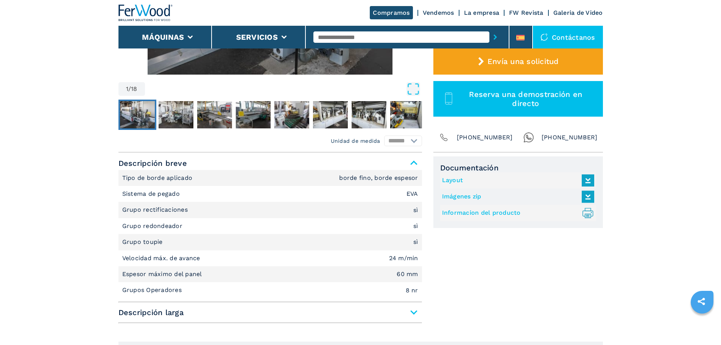
click at [224, 313] on span "Descripción larga" at bounding box center [269, 312] width 303 height 14
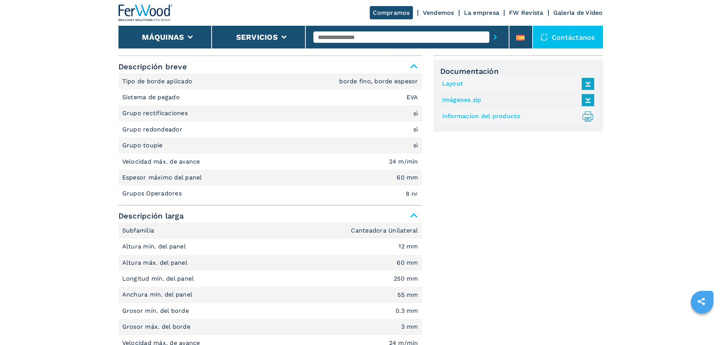
scroll to position [340, 0]
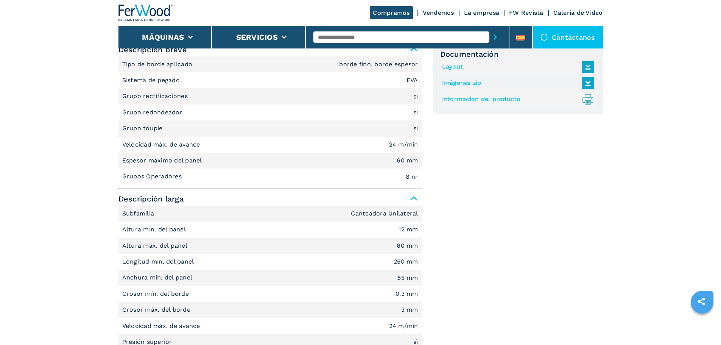
click at [238, 197] on span "Descripción larga" at bounding box center [269, 199] width 303 height 14
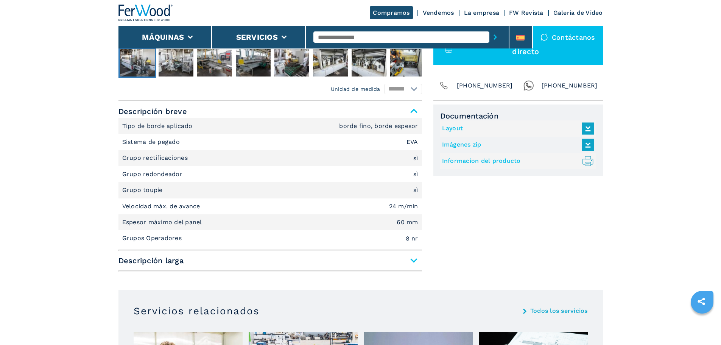
scroll to position [265, 0]
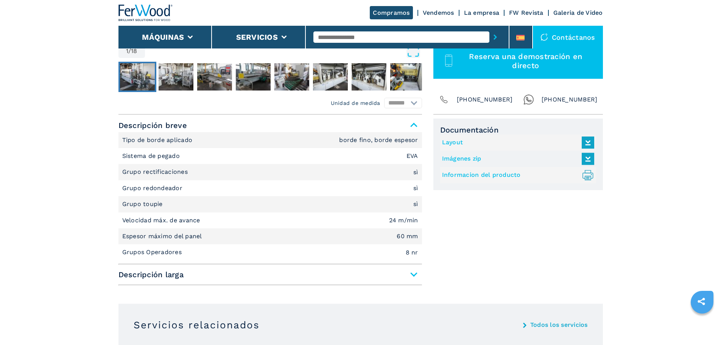
click at [174, 282] on div "Descripción breve Tipo de borde aplicado borde fino, borde espesor Sistema de p…" at bounding box center [269, 201] width 303 height 167
click at [176, 275] on span "Descripción larga" at bounding box center [269, 274] width 303 height 14
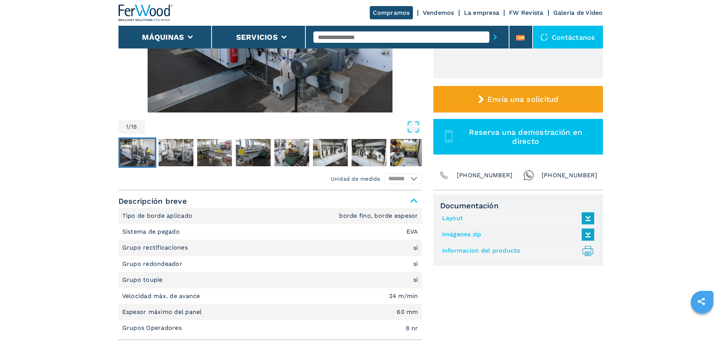
scroll to position [0, 0]
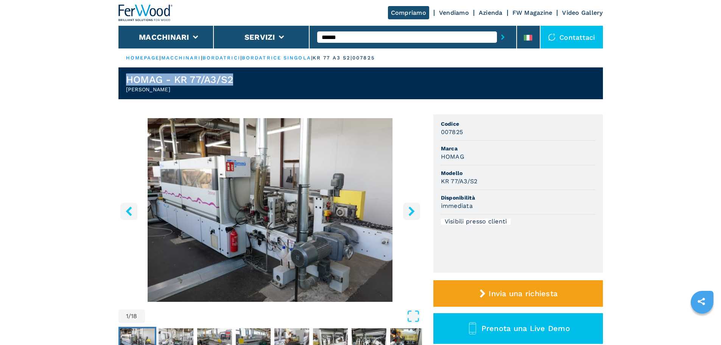
drag, startPoint x: 239, startPoint y: 78, endPoint x: 110, endPoint y: 75, distance: 128.6
copy h1 "HOMAG - KR 77/A3/S2"
drag, startPoint x: 188, startPoint y: 93, endPoint x: 119, endPoint y: 89, distance: 68.6
click at [119, 89] on header "HOMAG - KR 77/A3/S2 [PERSON_NAME]" at bounding box center [360, 83] width 484 height 32
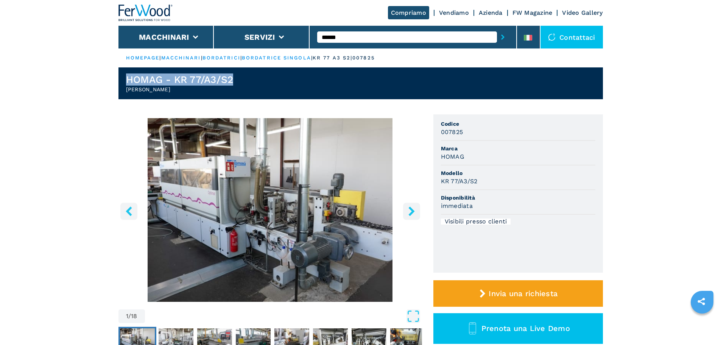
copy h2 "[PERSON_NAME]"
drag, startPoint x: 237, startPoint y: 74, endPoint x: 102, endPoint y: 74, distance: 135.4
copy h1 "HOMAG - KR 77/A3/S2"
click at [226, 55] on link "bordatrici" at bounding box center [221, 58] width 38 height 6
